Goal: Information Seeking & Learning: Learn about a topic

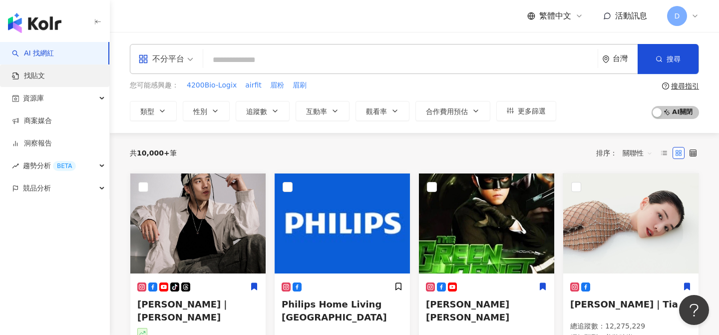
click at [38, 74] on link "找貼文" at bounding box center [28, 76] width 33 height 10
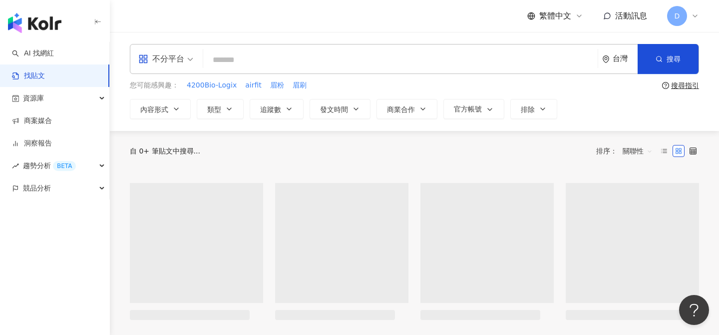
click at [259, 49] on input "search" at bounding box center [400, 59] width 387 height 21
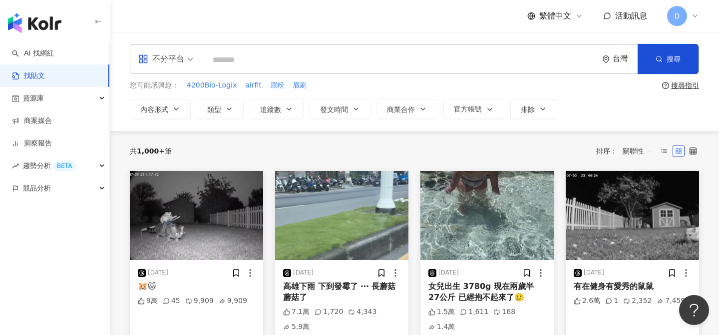
paste input "****"
type input "****"
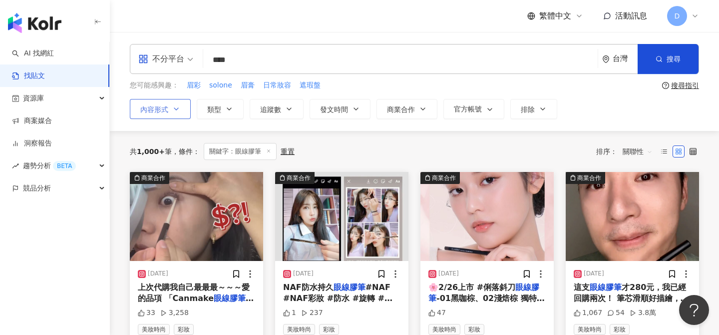
click at [180, 112] on icon "button" at bounding box center [176, 109] width 8 height 8
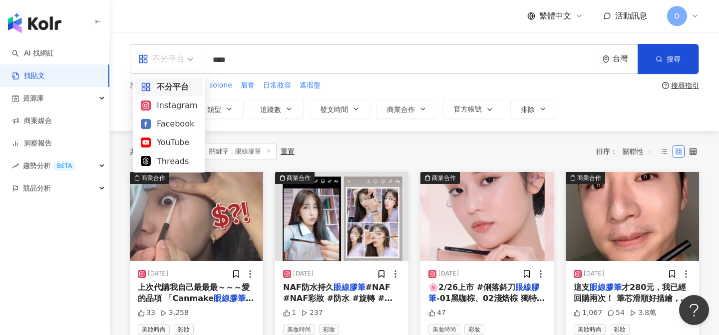
click at [174, 65] on div "不分平台" at bounding box center [161, 59] width 46 height 16
click at [169, 105] on div "Instagram" at bounding box center [169, 105] width 56 height 12
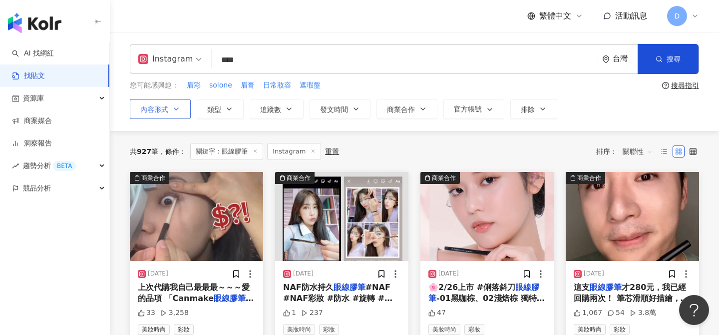
click at [174, 108] on icon "button" at bounding box center [176, 109] width 8 height 8
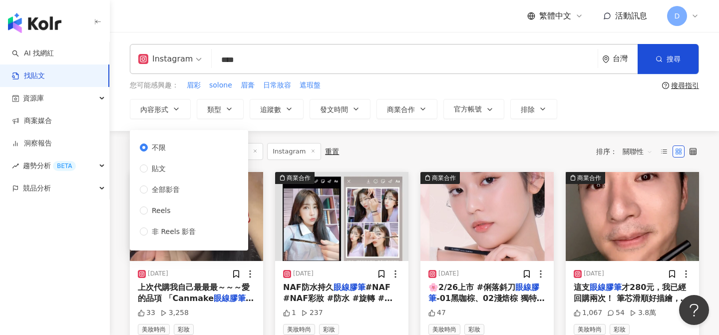
click at [373, 77] on div "Instagram **** 台灣 搜尋 您可能感興趣： 眉彩 solone 眉膏 日常妝容 遮瑕盤 搜尋指引 內容形式 類型 追蹤數 發文時間 商業合作 官…" at bounding box center [414, 81] width 609 height 75
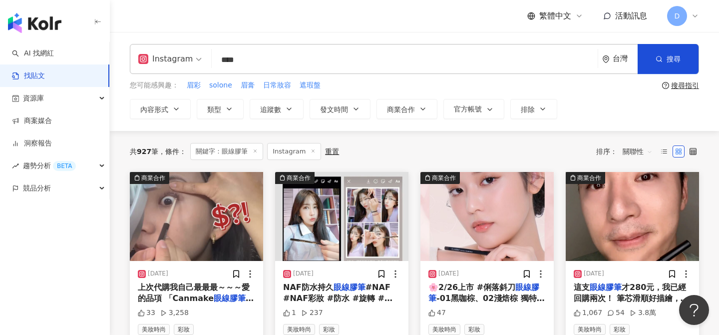
click at [384, 151] on div "共 927 筆 條件 ： 關鍵字：眼線膠筆 Instagram 重置 排序： 關聯性" at bounding box center [414, 151] width 569 height 17
click at [640, 151] on span "關聯性" at bounding box center [638, 151] width 30 height 16
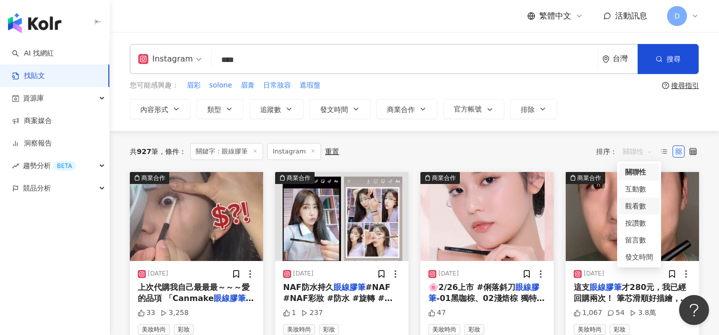
click at [641, 205] on div "觀看數" at bounding box center [639, 205] width 28 height 11
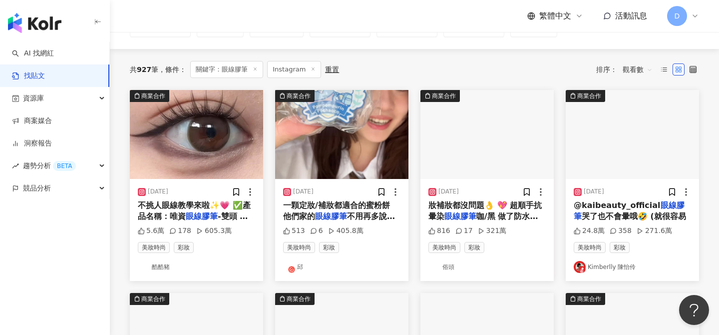
scroll to position [80, 0]
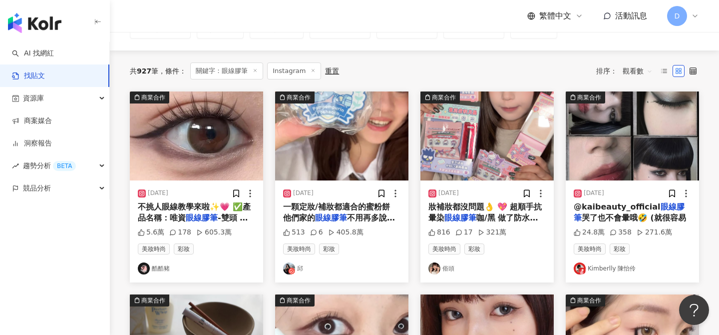
click at [643, 70] on span "觀看數" at bounding box center [638, 71] width 30 height 16
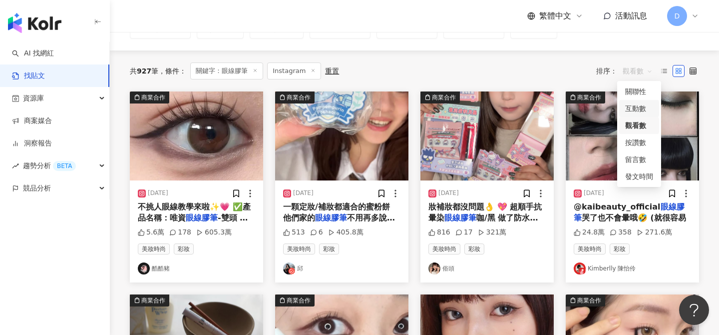
click at [642, 104] on div "互動數" at bounding box center [639, 108] width 28 height 11
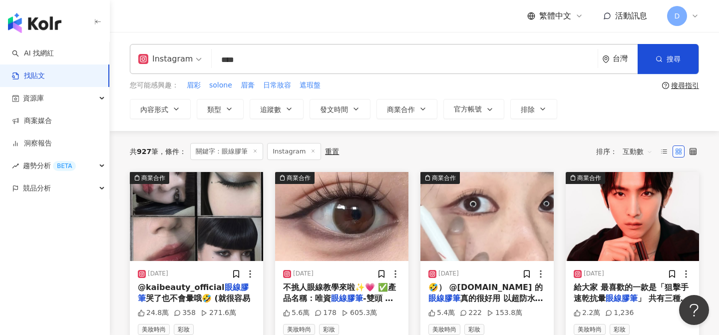
click at [517, 148] on div "共 927 筆 條件 ： 關鍵字：眼線膠筆 Instagram 重置 排序： 互動數" at bounding box center [414, 151] width 569 height 17
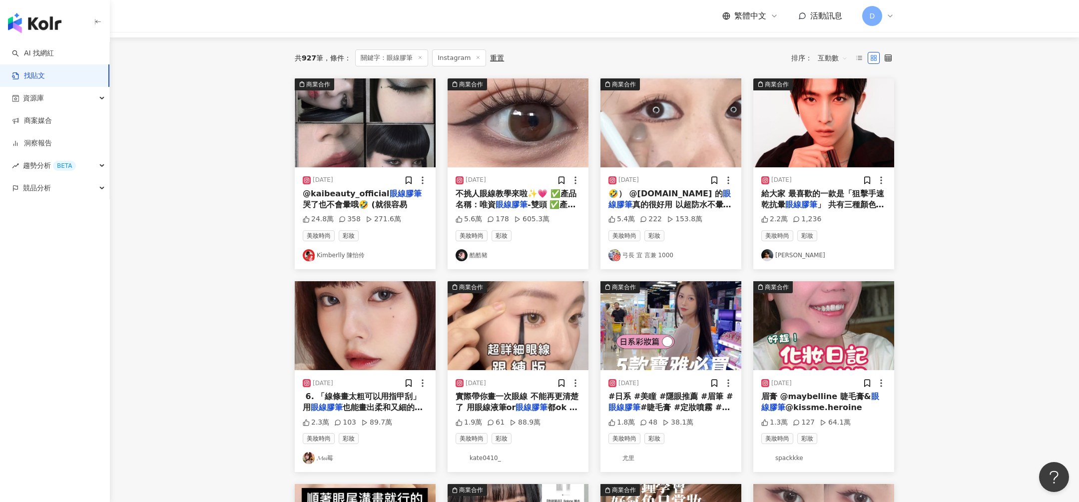
scroll to position [96, 0]
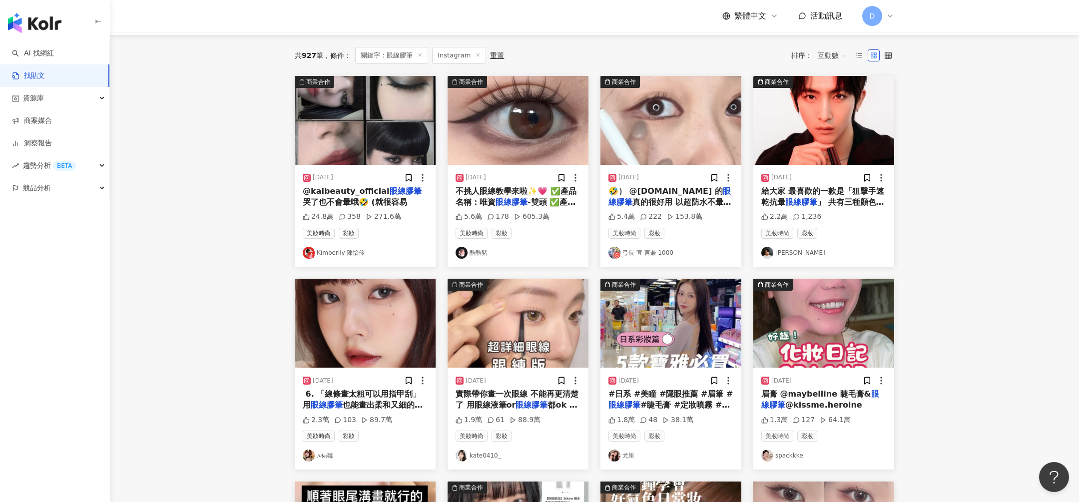
click at [406, 127] on img at bounding box center [365, 120] width 141 height 89
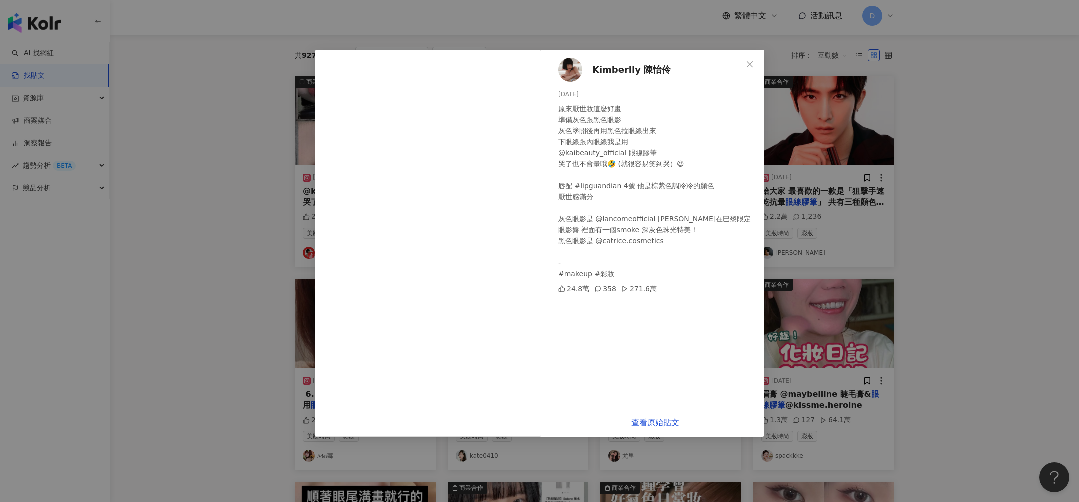
click at [719, 97] on div "Kimberlly 陳怡伶 2025/1/11 原來厭世妝這麼好畫 準備灰色跟黑色眼影 灰色塗開後再用黑色拉眼線出來 下眼線跟內眼線我是用 @kaibeaut…" at bounding box center [539, 251] width 1079 height 502
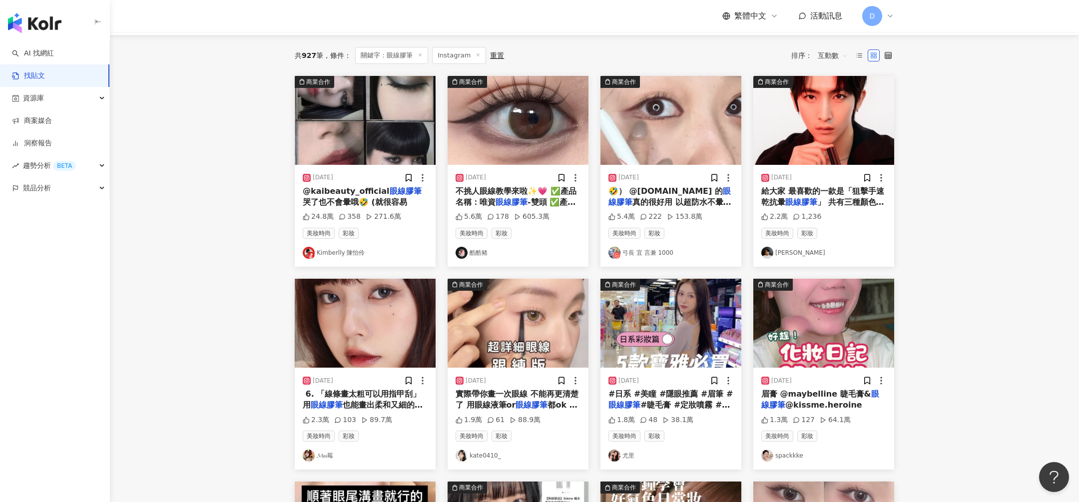
click at [557, 133] on img at bounding box center [518, 120] width 141 height 89
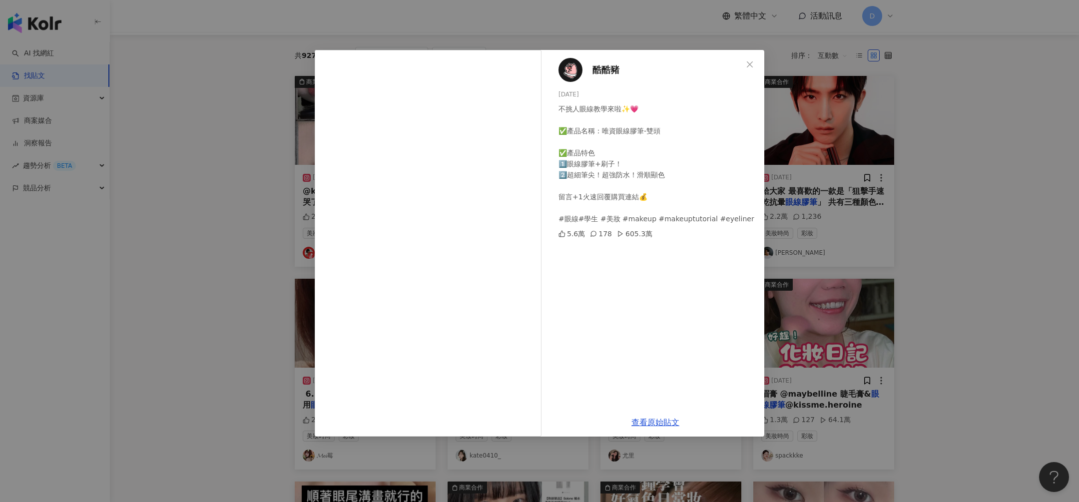
click at [719, 174] on div "酷酷豬 2025/2/28 不挑人眼線教學來啦✨💗 ✅產品名稱：唯資眼線膠筆-雙頭 ✅產品特色 1️⃣眼線膠筆+刷子！ 2️⃣超細筆尖！超強防水！滑順顯色 留…" at bounding box center [539, 251] width 1079 height 502
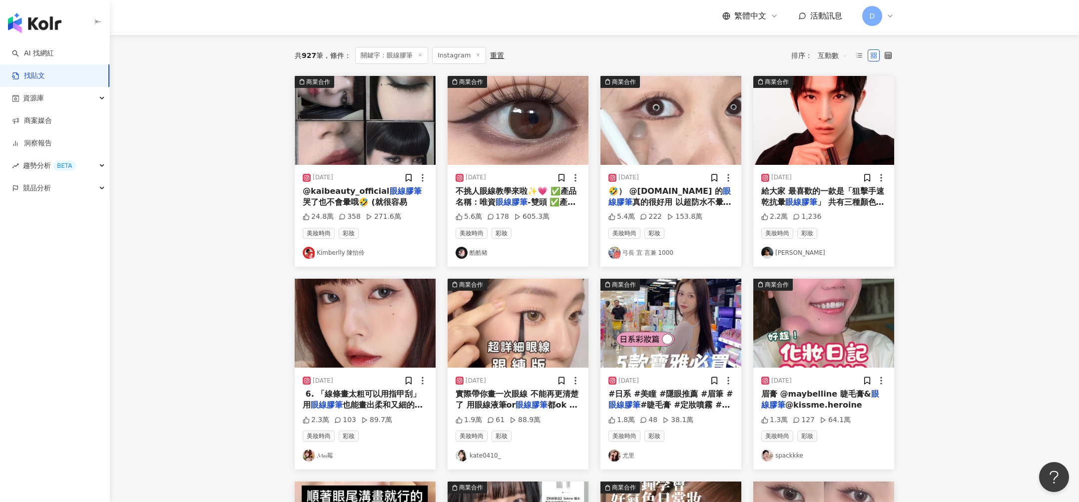
click at [667, 152] on img at bounding box center [670, 120] width 141 height 89
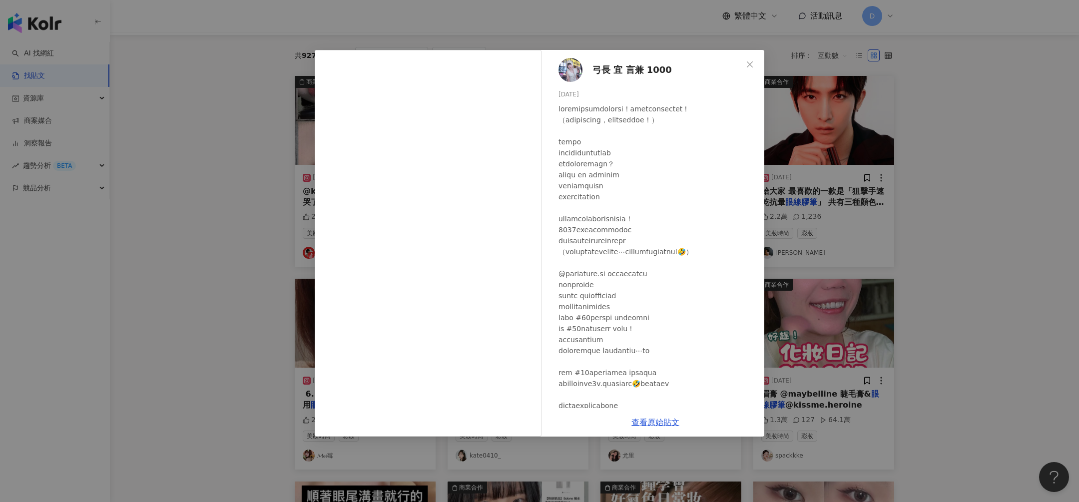
click at [719, 237] on div "弓長 宜 言兼 1000 2025/4/21 5.4萬 222 153.8萬 查看原始貼文" at bounding box center [539, 251] width 1079 height 502
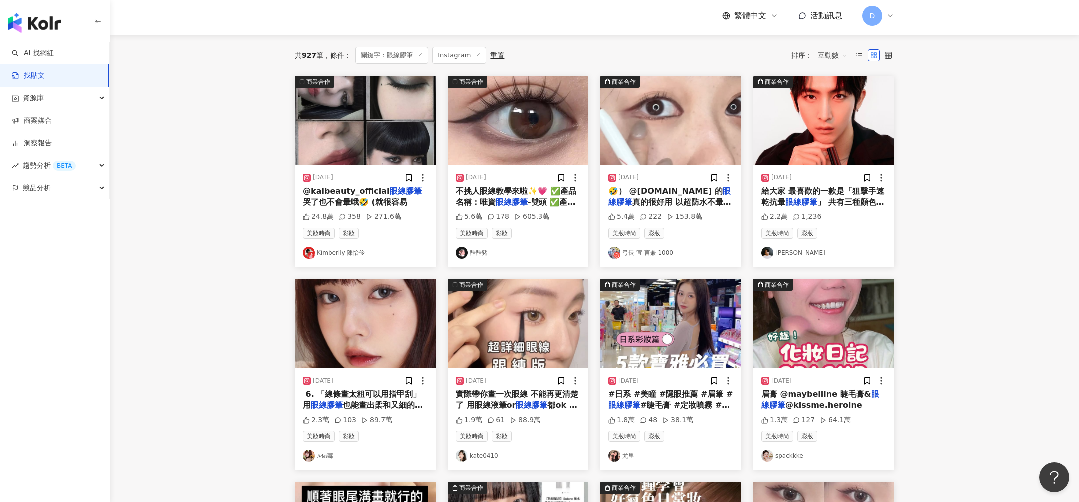
click at [651, 125] on img at bounding box center [670, 120] width 141 height 89
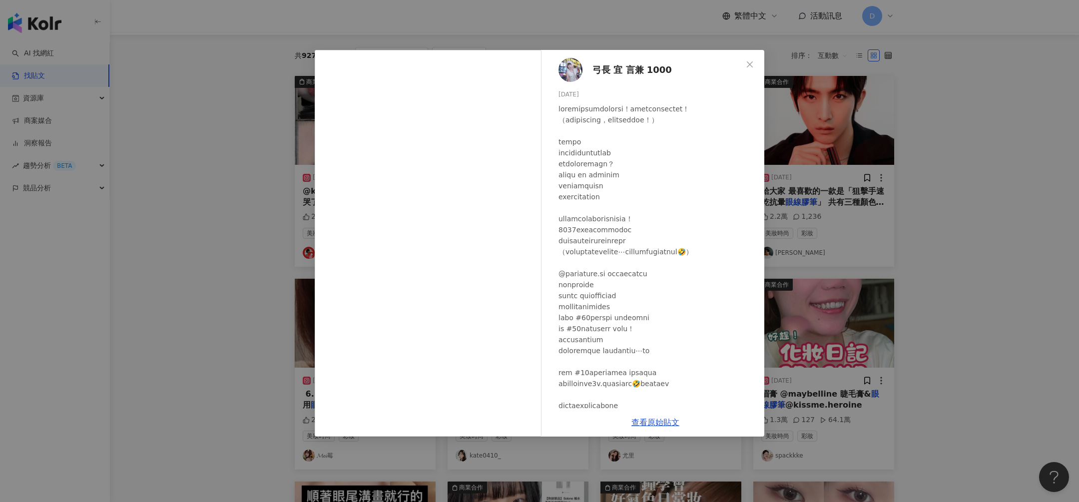
click at [719, 114] on div "弓長 宜 言兼 1000 2025/4/21 5.4萬 222 153.8萬 查看原始貼文" at bounding box center [539, 251] width 1079 height 502
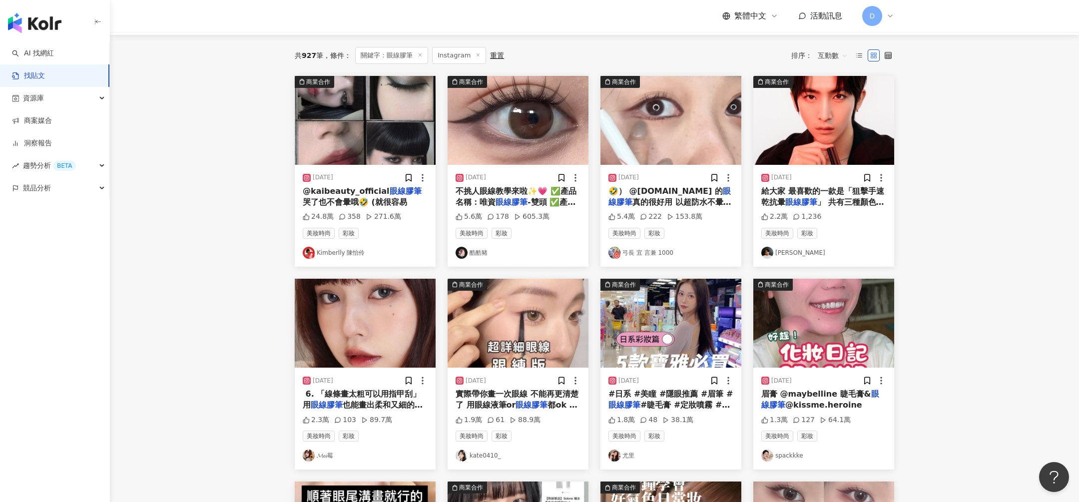
click at [547, 135] on img at bounding box center [518, 120] width 141 height 89
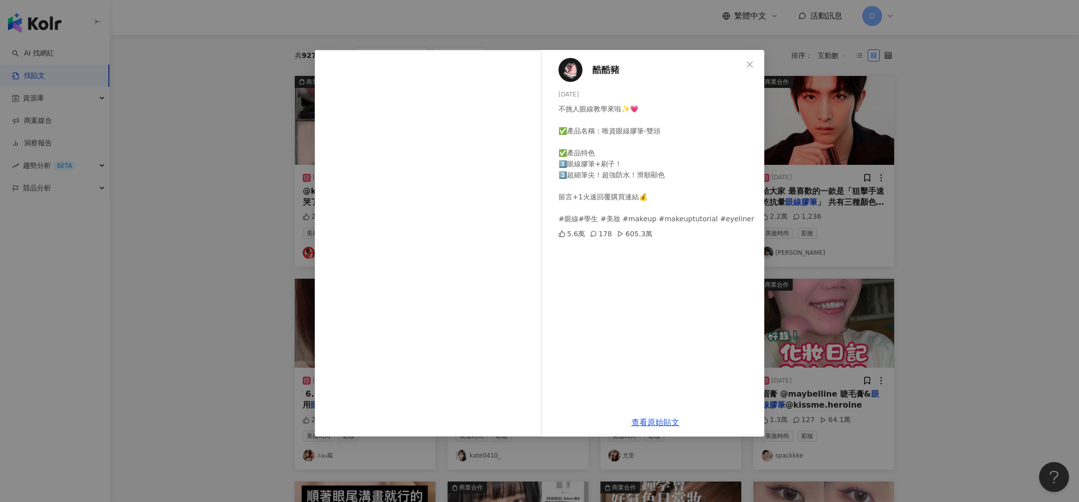
click at [719, 133] on div "酷酷豬 2025/2/28 不挑人眼線教學來啦✨💗 ✅產品名稱：唯資眼線膠筆-雙頭 ✅產品特色 1️⃣眼線膠筆+刷子！ 2️⃣超細筆尖！超強防水！滑順顯色 留…" at bounding box center [539, 251] width 1079 height 502
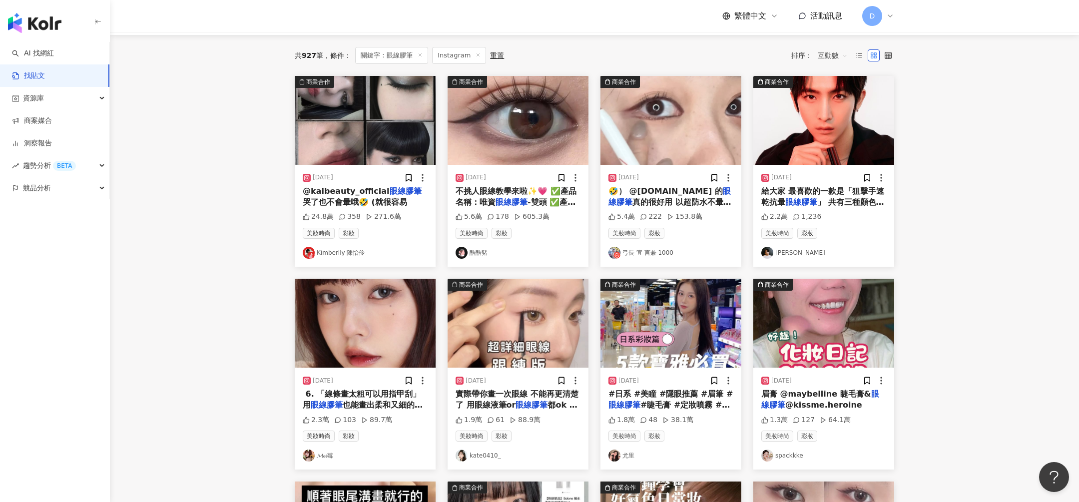
click at [719, 130] on img at bounding box center [823, 120] width 141 height 89
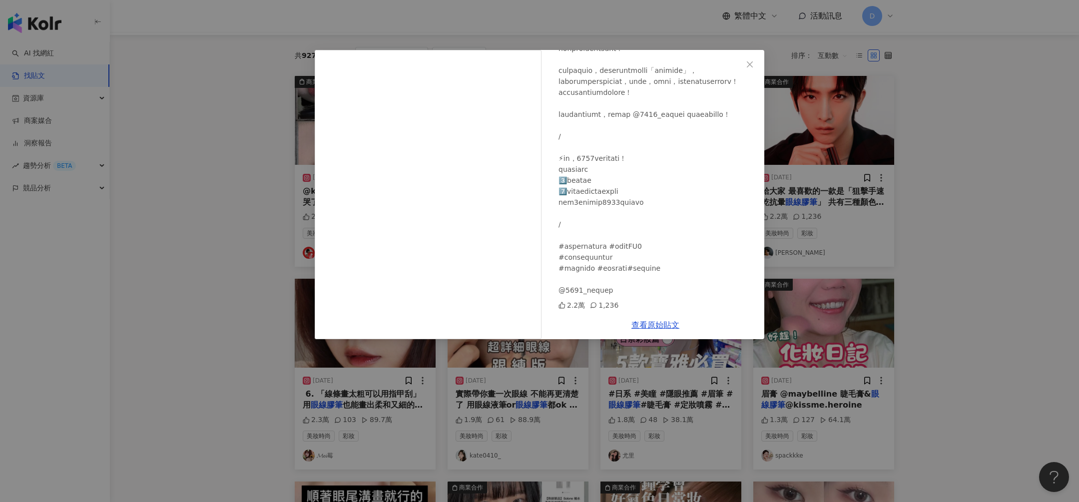
scroll to position [236, 0]
click at [719, 301] on div "黃宏軒 2024/7/1 2.2萬 1,236 查看原始貼文" at bounding box center [539, 251] width 1079 height 502
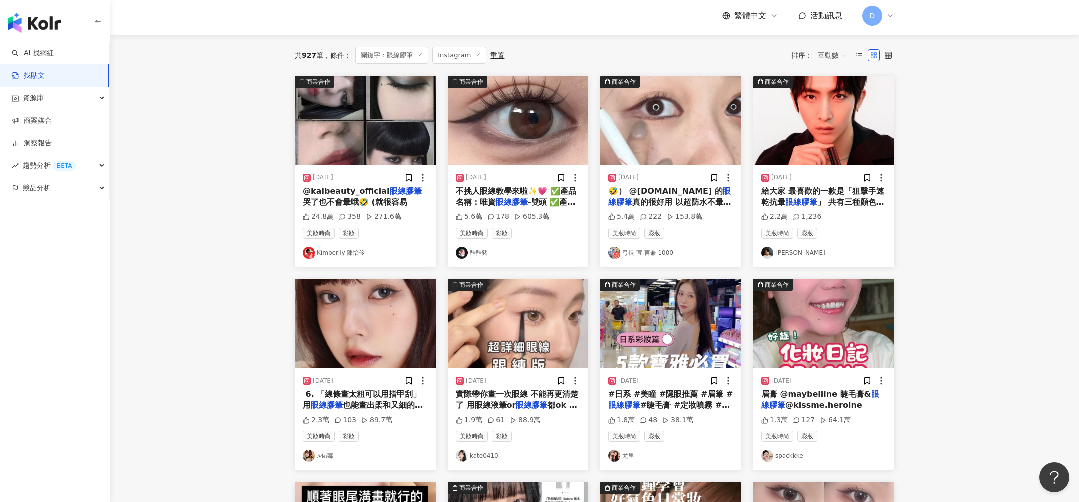
click at [388, 334] on img at bounding box center [365, 323] width 141 height 89
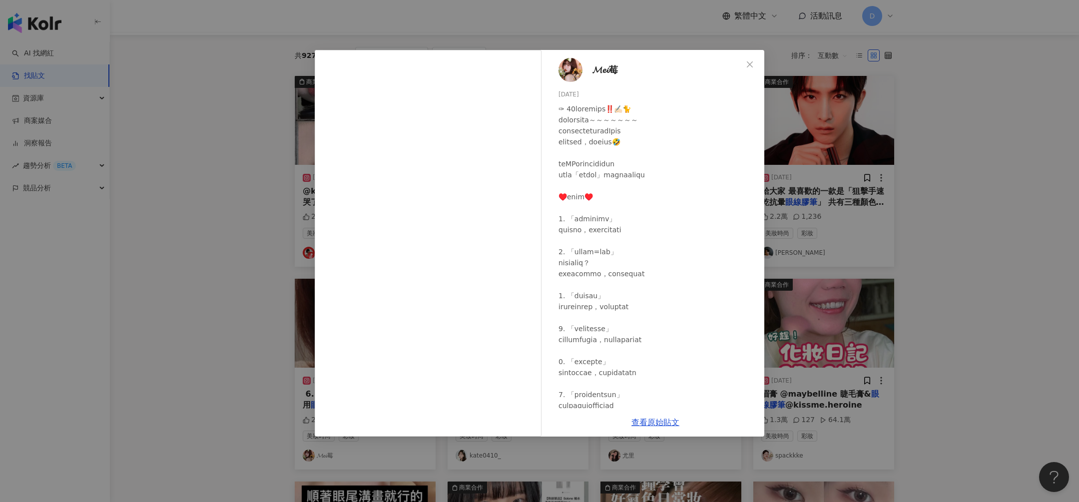
click at [201, 334] on div "𝓜𝓮𝓲莓 2024/8/7 2.3萬 103 89.7萬 查看原始貼文" at bounding box center [539, 251] width 1079 height 502
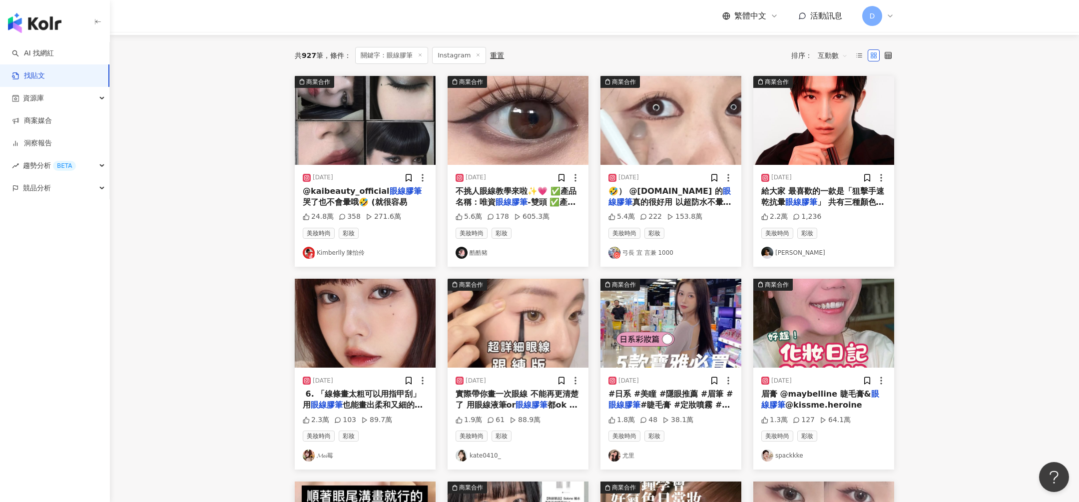
click at [515, 334] on img at bounding box center [518, 323] width 141 height 89
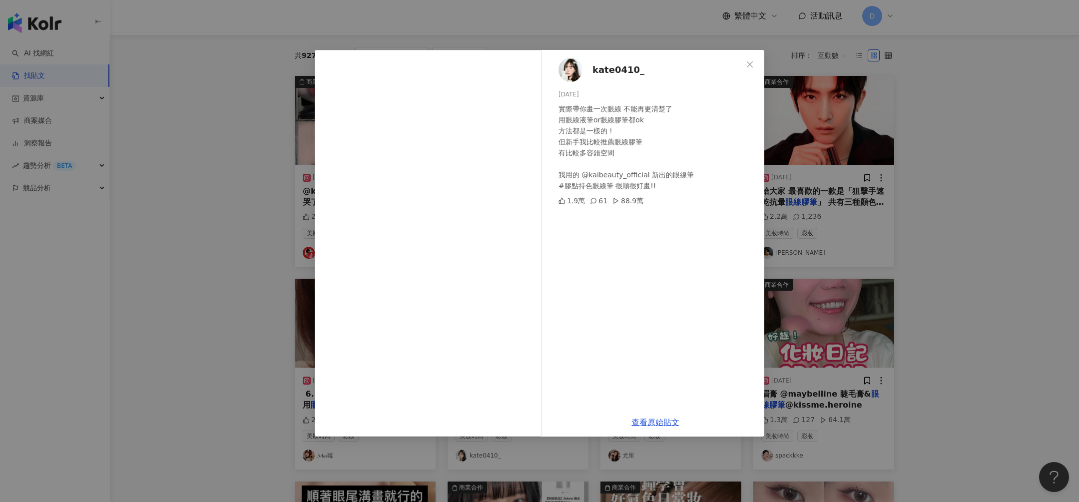
click at [719, 219] on div "kate0410_ 2024/7/22 實際帶你畫一次眼線 不能再更清楚了 用眼線液筆or眼線膠筆都ok 方法都是一樣的！ 但新手我比較推薦眼線膠筆 有比較多…" at bounding box center [539, 251] width 1079 height 502
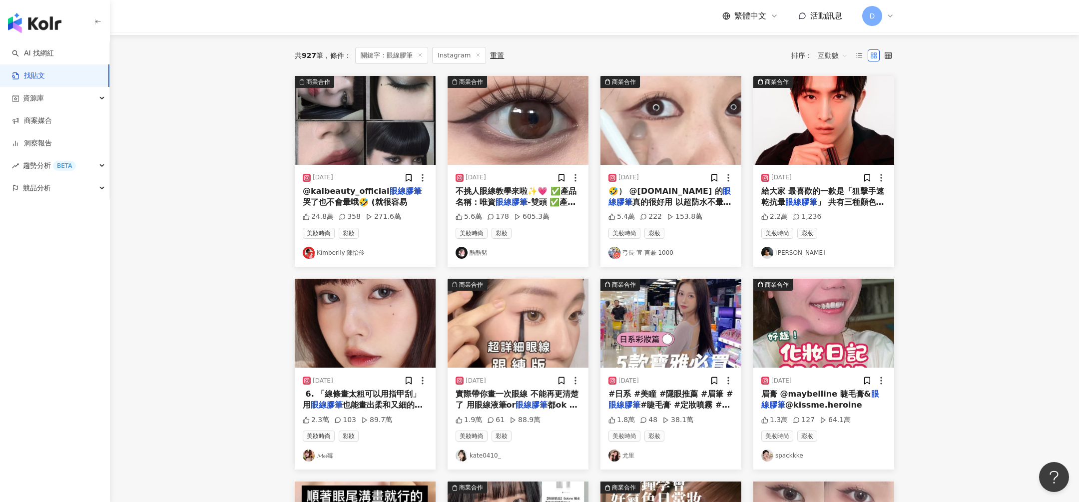
click at [719, 334] on img at bounding box center [823, 323] width 141 height 89
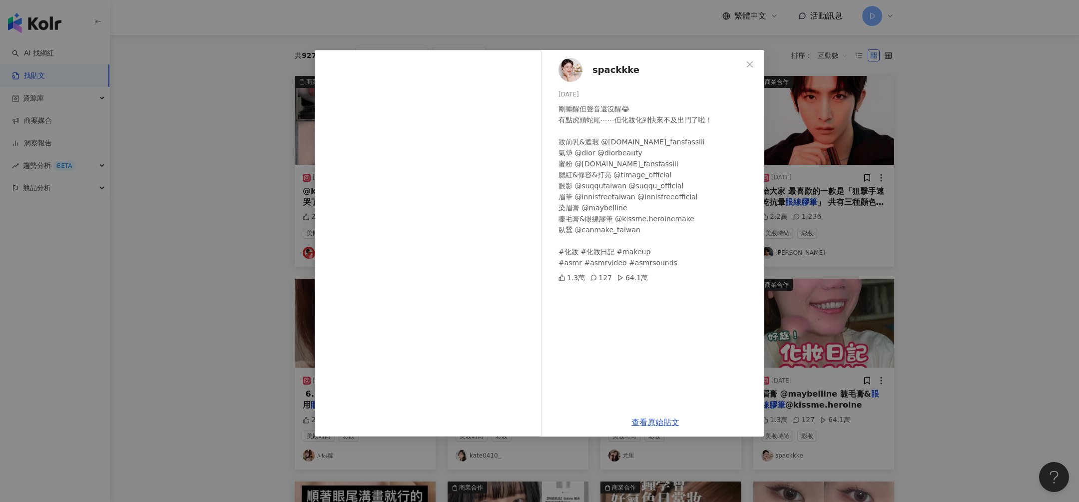
click at [601, 70] on span "spackkke" at bounding box center [615, 70] width 47 height 14
click at [719, 187] on div "spackkke 2025/5/10 剛睡醒但聲音還沒醒😂 有點虎頭蛇尾⋯⋯但化妝化到快來不及出門了啦！ 妝前乳&遮瑕 @kryolan.tw_fansfas…" at bounding box center [539, 251] width 1079 height 502
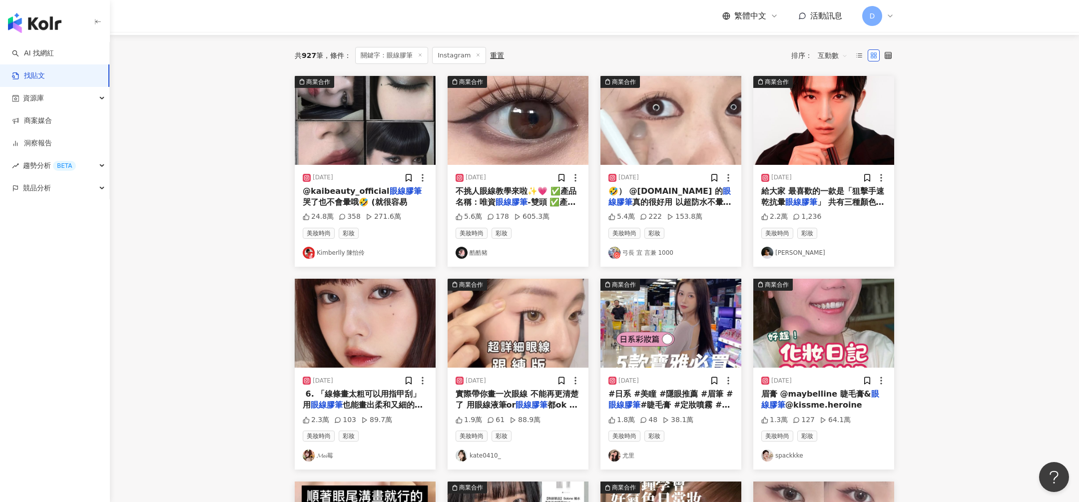
click at [626, 334] on img at bounding box center [670, 323] width 141 height 89
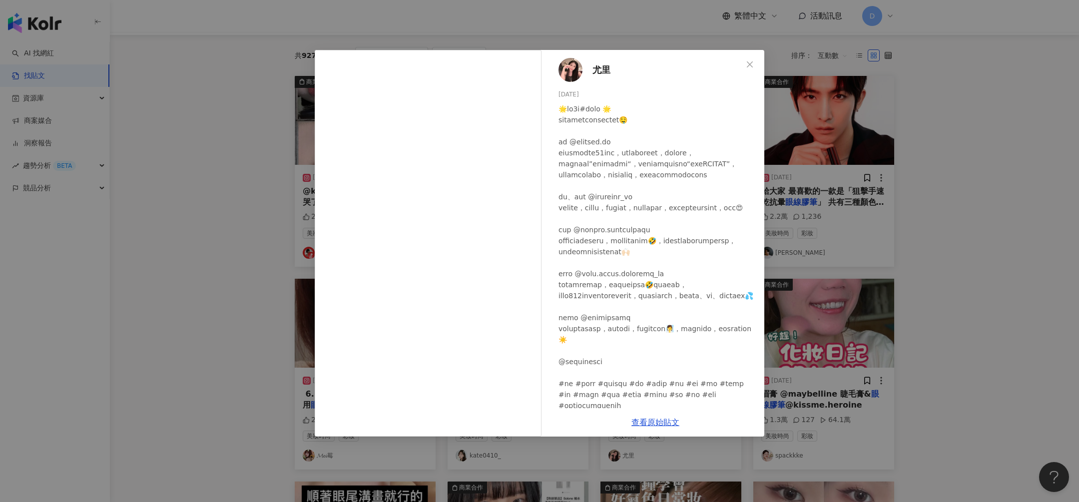
click at [593, 68] on span "尤里" at bounding box center [601, 70] width 18 height 14
click at [719, 181] on div "尤里 2025/2/13 1.8萬 48 38.1萬 查看原始貼文" at bounding box center [539, 251] width 1079 height 502
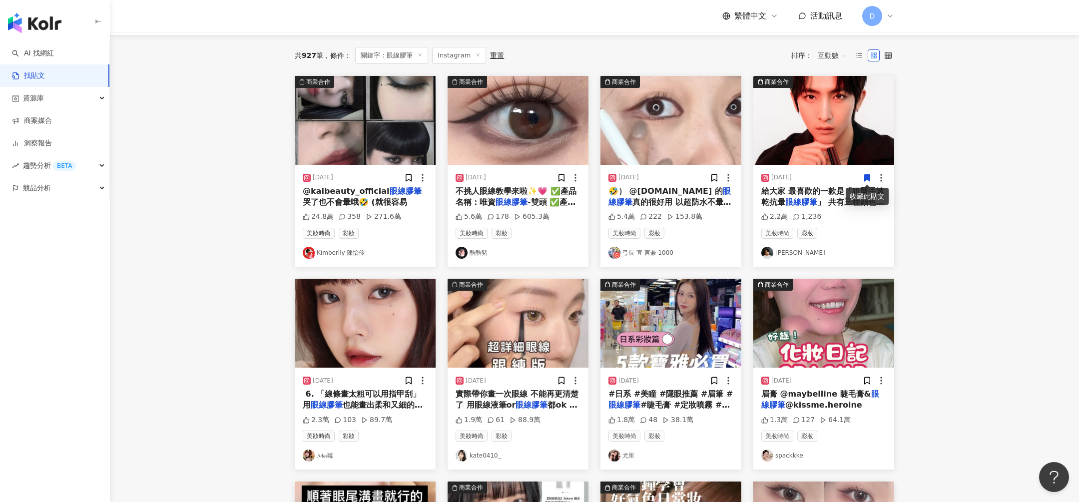
click at [502, 334] on img at bounding box center [518, 323] width 141 height 89
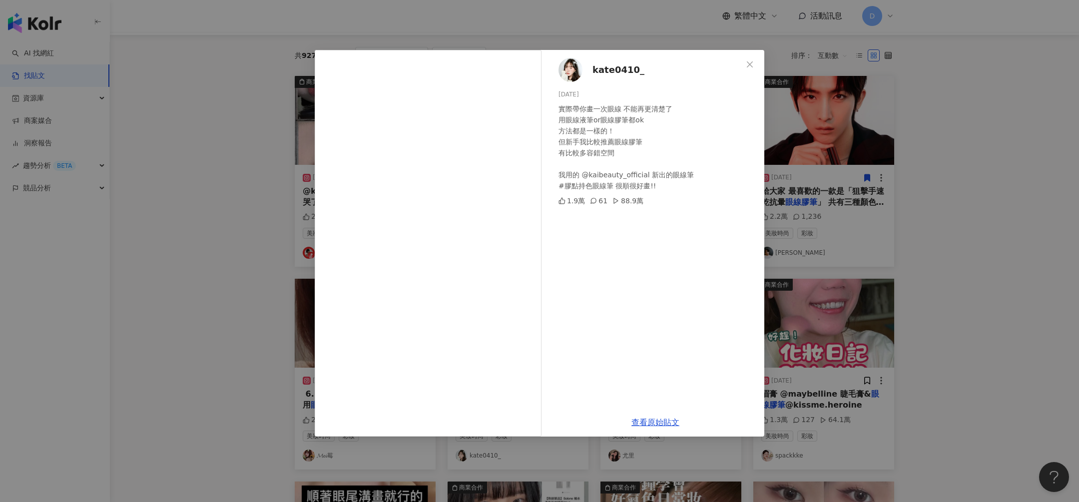
click at [719, 241] on div "kate0410_ 2024/7/22 實際帶你畫一次眼線 不能再更清楚了 用眼線液筆or眼線膠筆都ok 方法都是一樣的！ 但新手我比較推薦眼線膠筆 有比較多…" at bounding box center [539, 251] width 1079 height 502
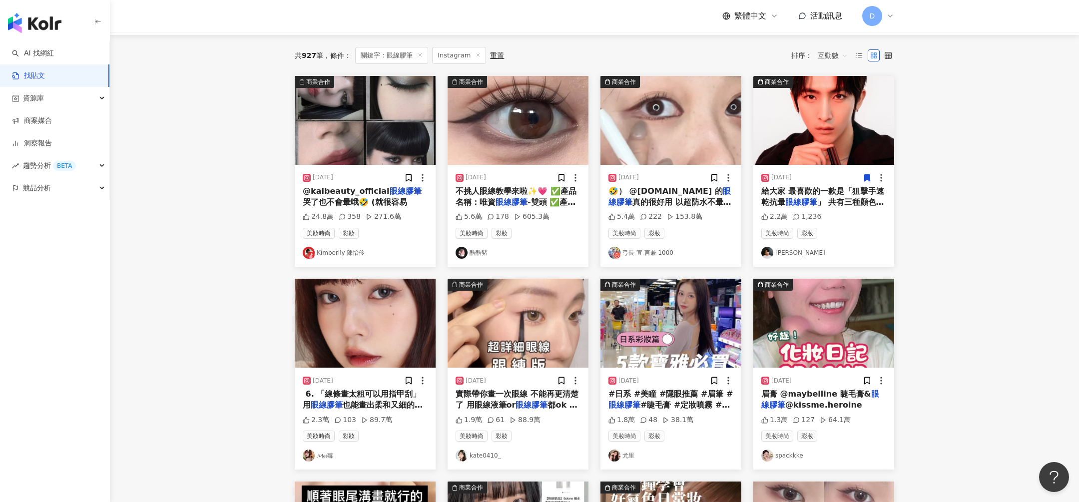
click at [504, 334] on span "實際帶你畫一次眼線 不能再更清楚了 用眼線液筆or" at bounding box center [517, 399] width 123 height 20
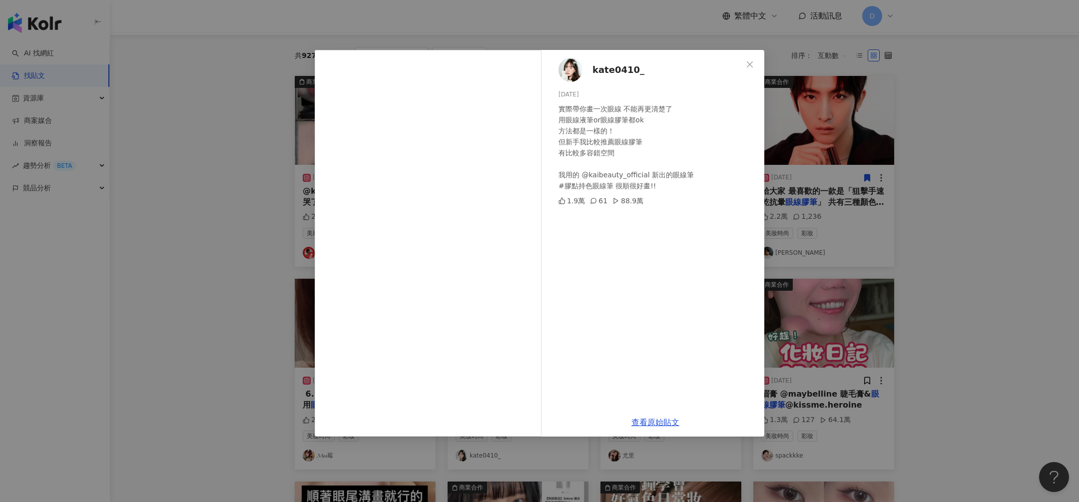
click at [619, 71] on span "kate0410_" at bounding box center [618, 70] width 52 height 14
click at [719, 265] on div "kate0410_ 2024/7/22 實際帶你畫一次眼線 不能再更清楚了 用眼線液筆or眼線膠筆都ok 方法都是一樣的！ 但新手我比較推薦眼線膠筆 有比較多…" at bounding box center [539, 251] width 1079 height 502
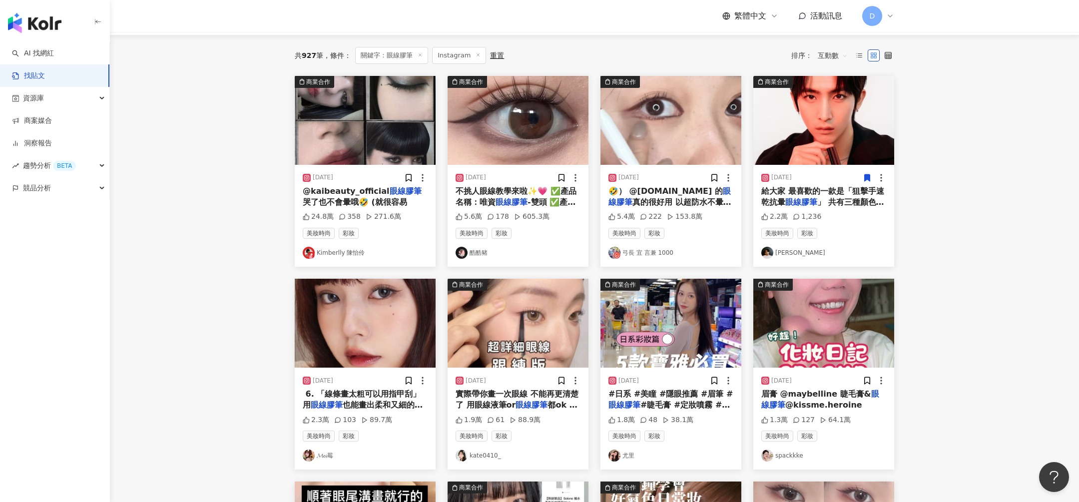
click at [390, 333] on img at bounding box center [365, 323] width 141 height 89
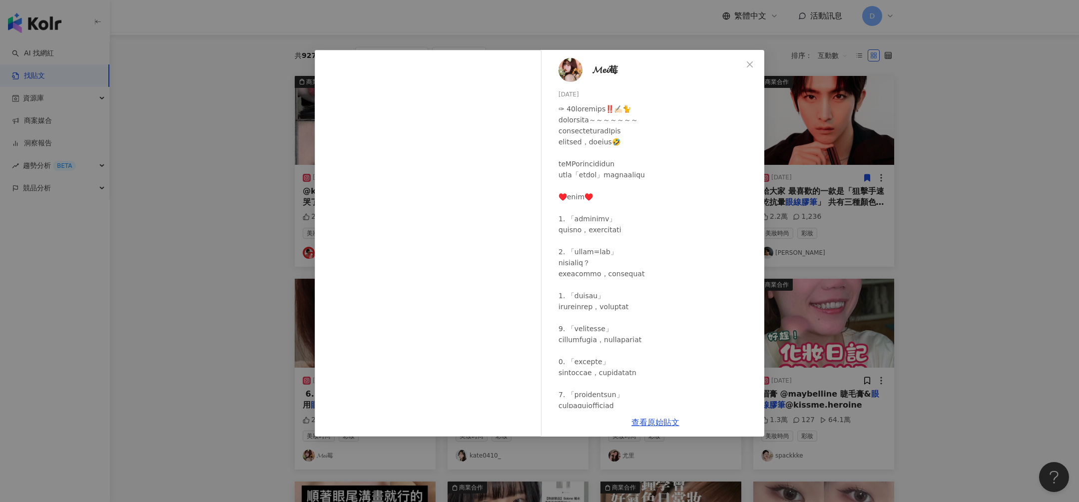
click at [719, 137] on div "𝓜𝓮𝓲莓 2024/8/7 2.3萬 103 89.7萬 查看原始貼文" at bounding box center [539, 251] width 1079 height 502
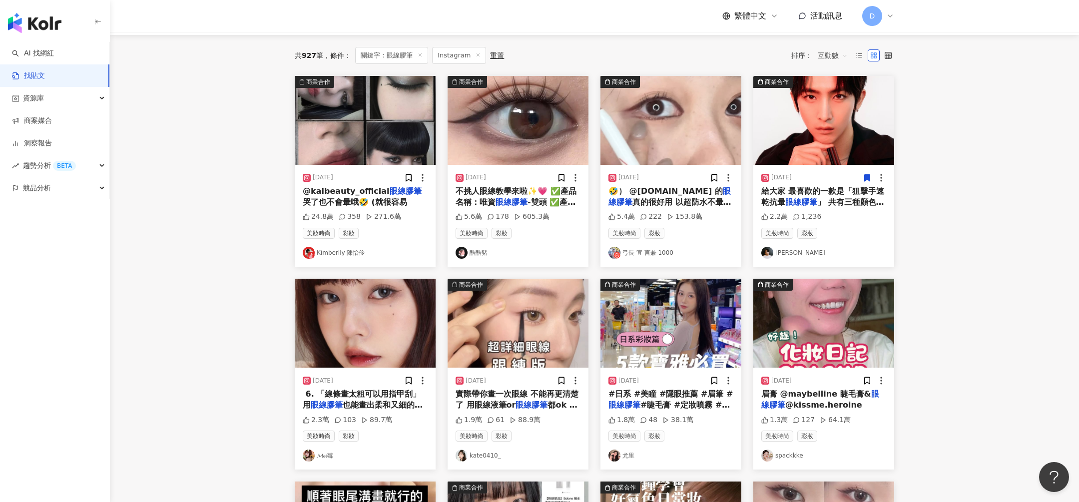
click at [647, 334] on img at bounding box center [670, 323] width 141 height 89
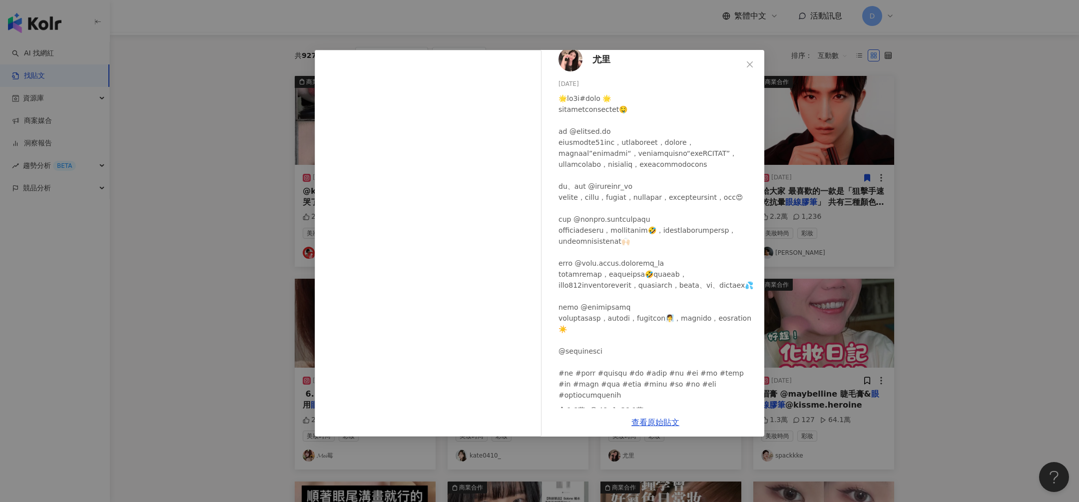
scroll to position [12, 0]
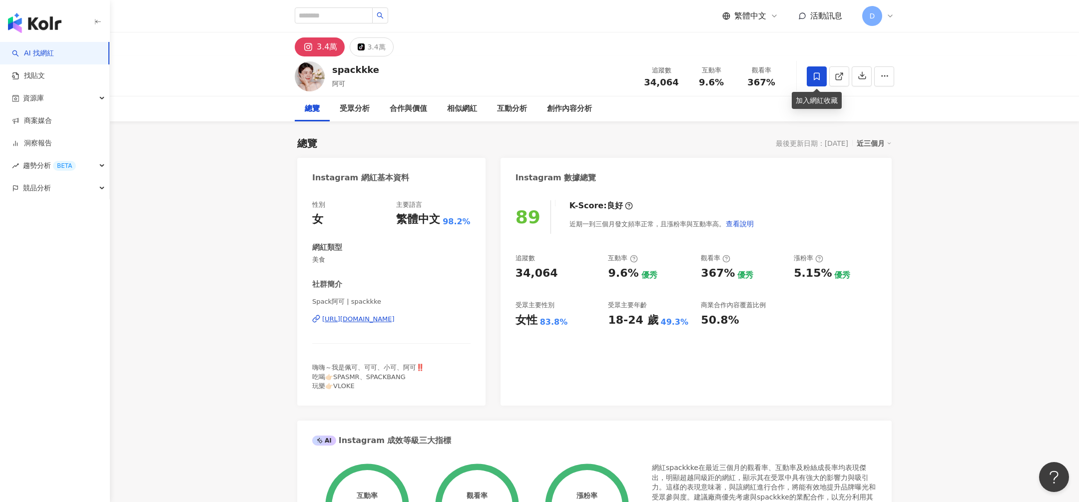
click at [819, 74] on icon at bounding box center [817, 75] width 6 height 7
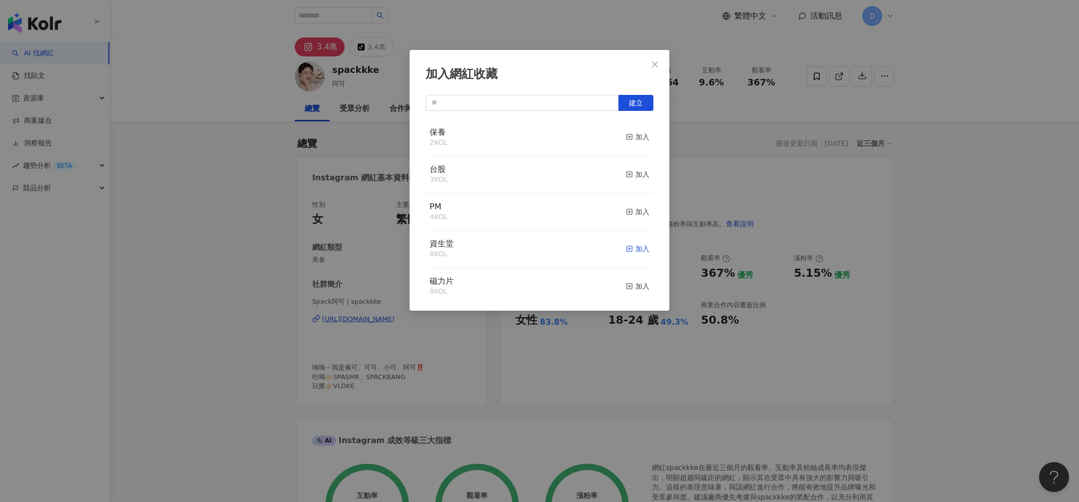
click at [639, 251] on div "加入" at bounding box center [637, 248] width 23 height 11
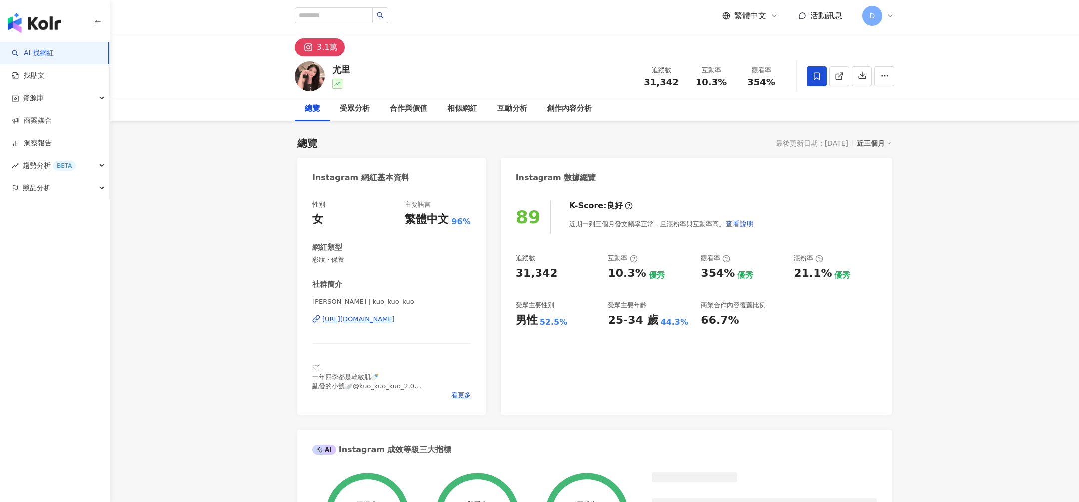
click at [814, 78] on icon at bounding box center [817, 75] width 6 height 7
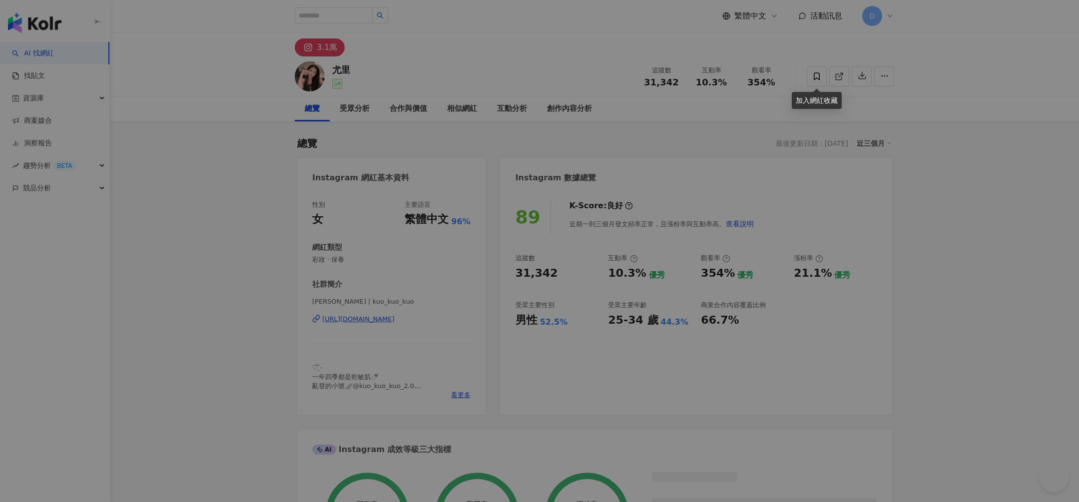
click at [818, 75] on div "加入網紅收藏 建立 資生堂 9 KOL 加入 保養 2 KOL 加入 台股 3 KOL 加入 PM 4 KOL 加入 磁力片 9 KOL 加入 Vanish …" at bounding box center [539, 251] width 1079 height 502
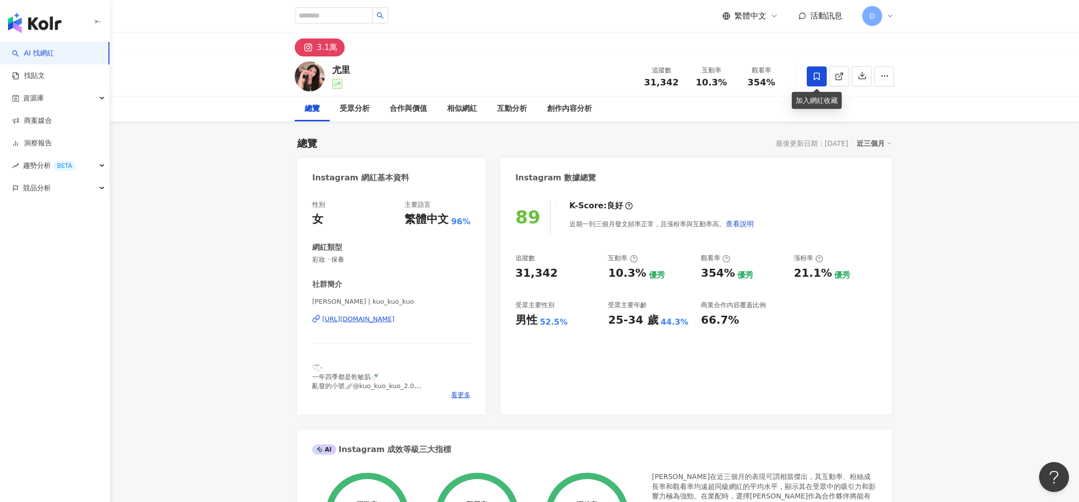
click at [813, 74] on icon at bounding box center [816, 76] width 9 height 9
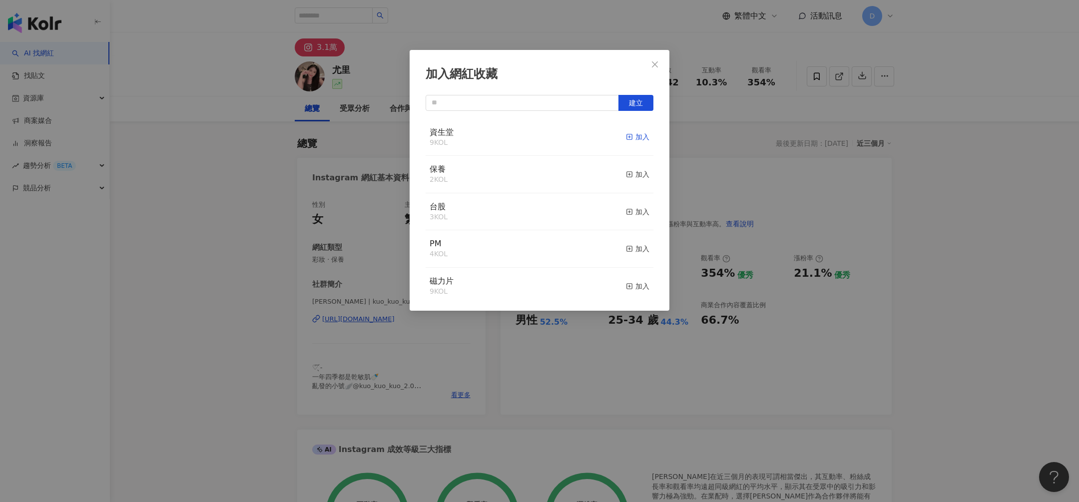
click at [641, 138] on div "加入" at bounding box center [637, 136] width 23 height 11
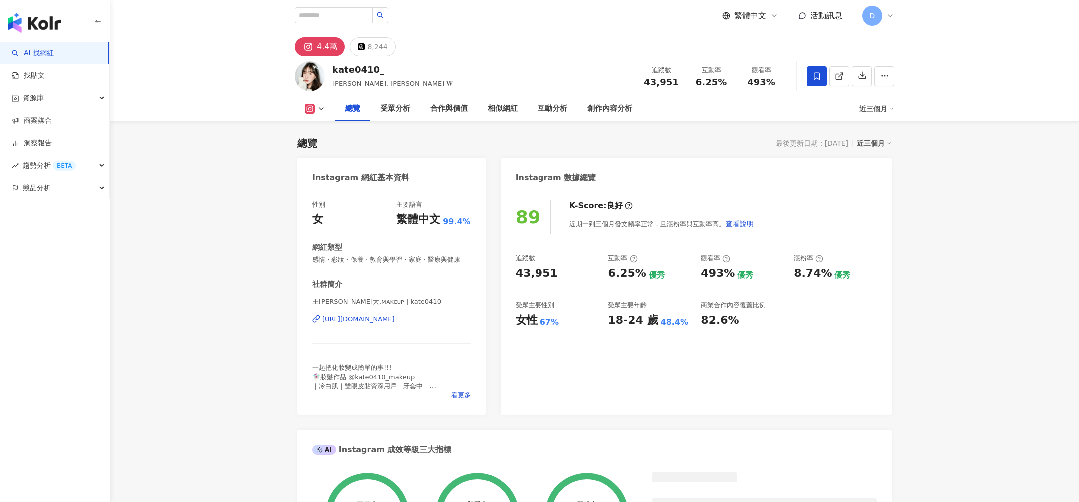
click at [818, 75] on icon at bounding box center [816, 76] width 9 height 9
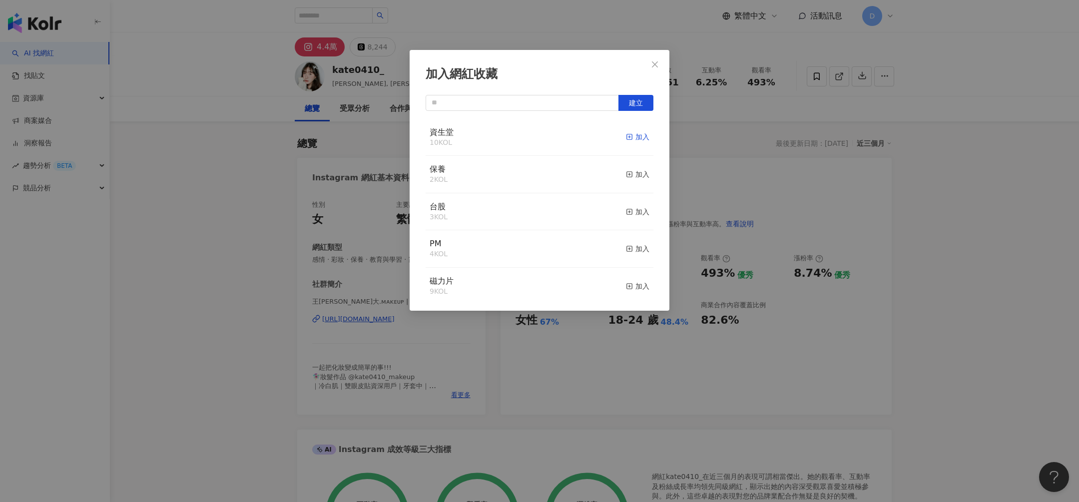
click at [643, 134] on div "加入" at bounding box center [637, 136] width 23 height 11
click at [905, 195] on div "加入網紅收藏 建立 資生堂 11 KOL 已加入 保養 2 KOL 加入 台股 3 KOL 加入 PM 4 KOL 加入 磁力片 9 KOL 加入 Vanis…" at bounding box center [539, 251] width 1079 height 502
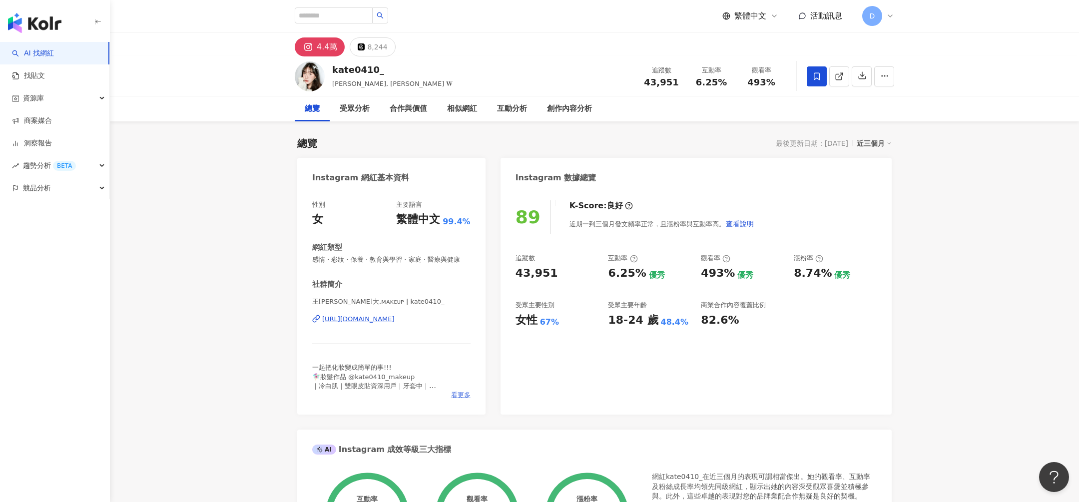
click at [457, 397] on span "看更多" at bounding box center [460, 395] width 19 height 9
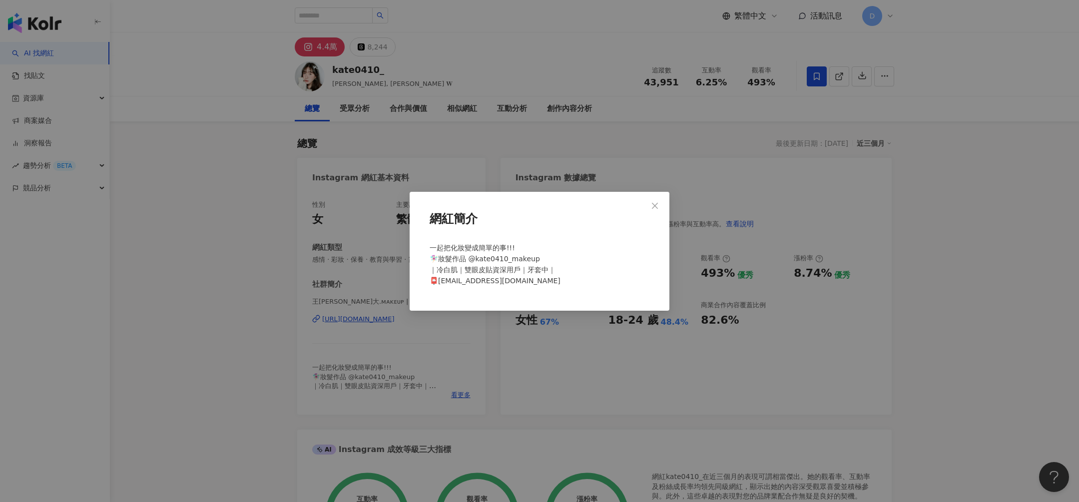
click at [744, 182] on div "網紅簡介 一起把化妝變成簡單的事!!! 🧚🏻‍♀️妝髮作品 @kate0410_makeup ｜冷白肌｜雙眼皮貼資深用戶｜牙套中｜ 📮katek111ab@g…" at bounding box center [539, 251] width 1079 height 502
